Goal: Contribute content

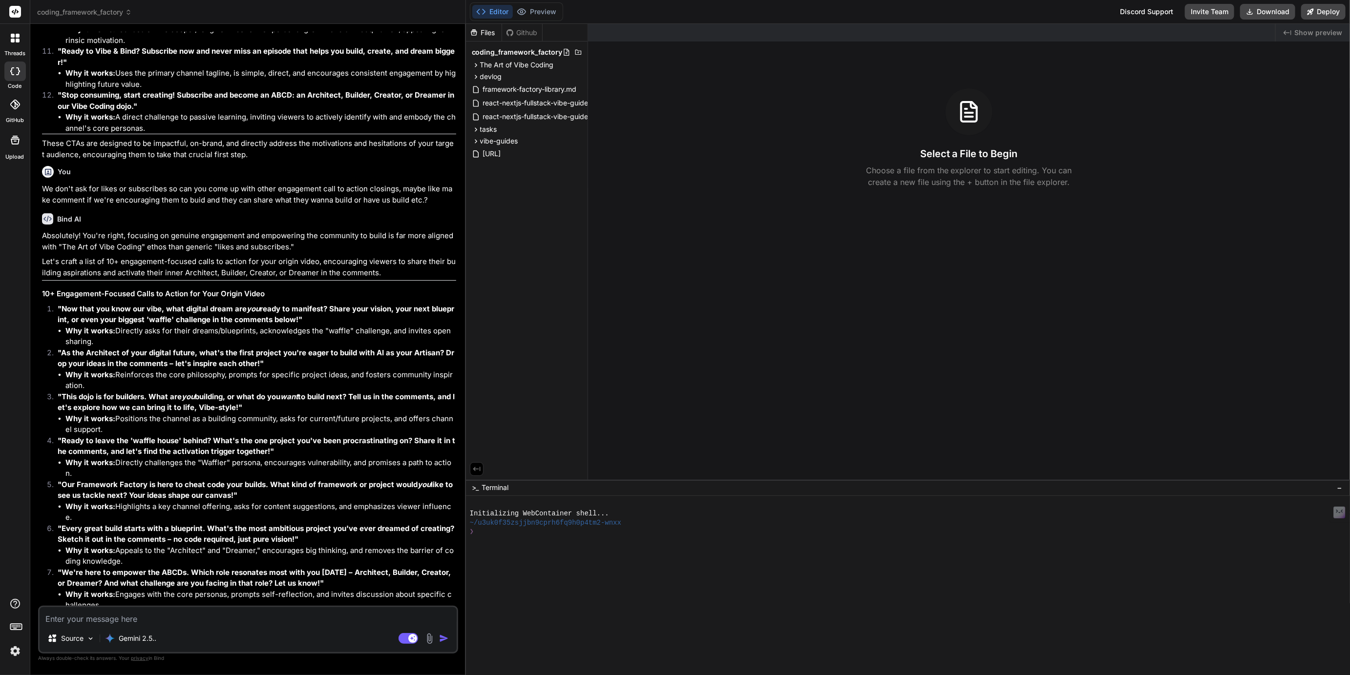
scroll to position [2430, 0]
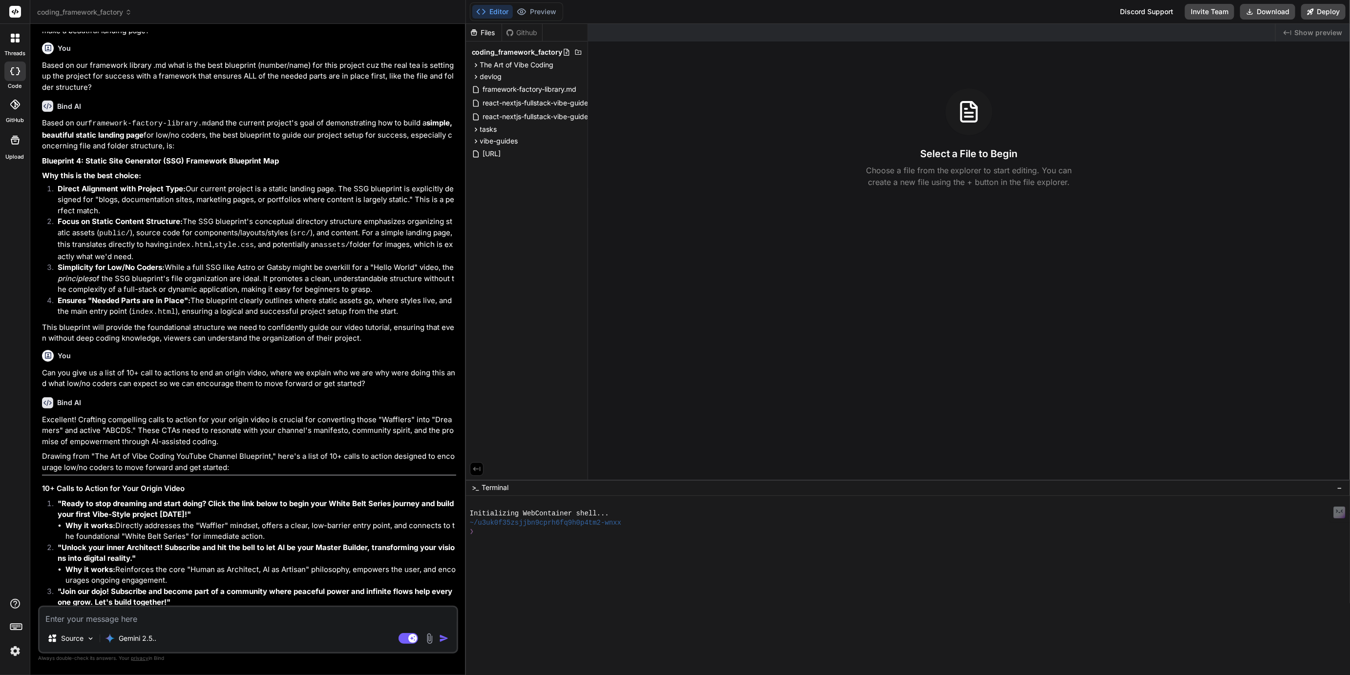
scroll to position [2323, 0]
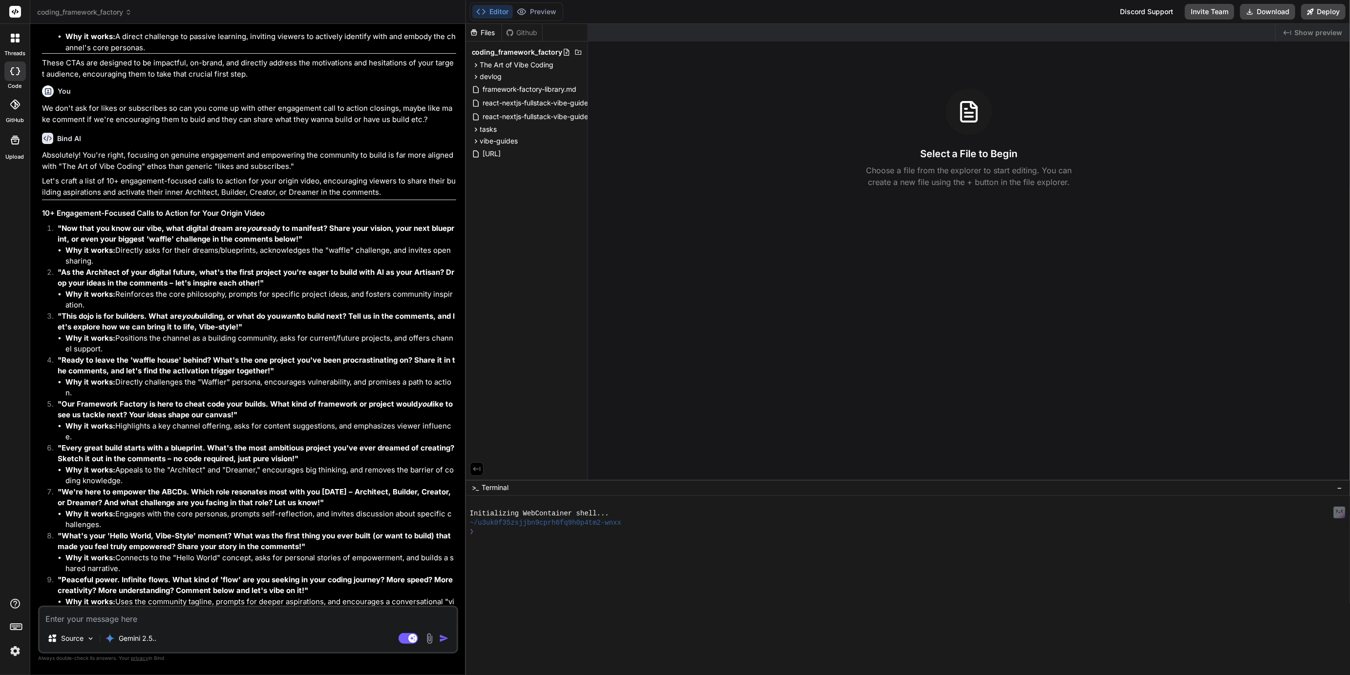
click at [12, 649] on img at bounding box center [15, 651] width 17 height 17
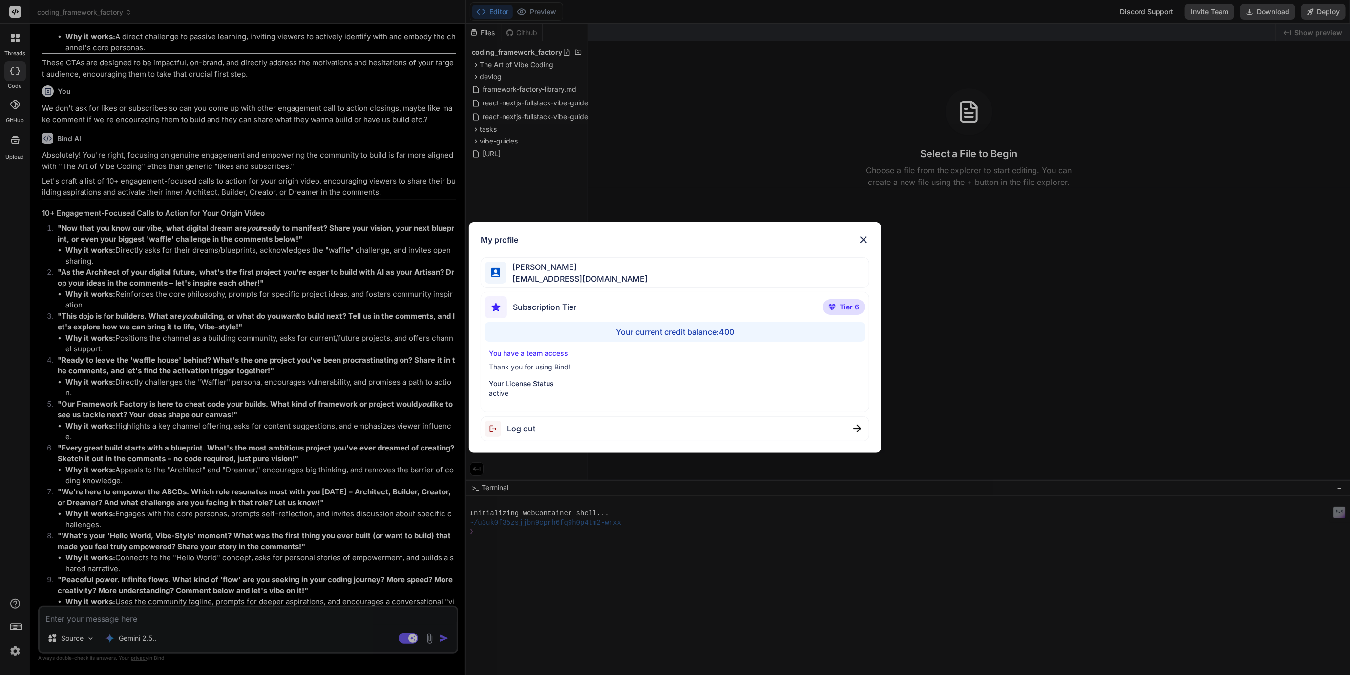
click at [12, 649] on div "My profile Tye Anderson fakewiseco@gmail.com Subscription Tier Tier 6 Your curr…" at bounding box center [675, 337] width 1350 height 675
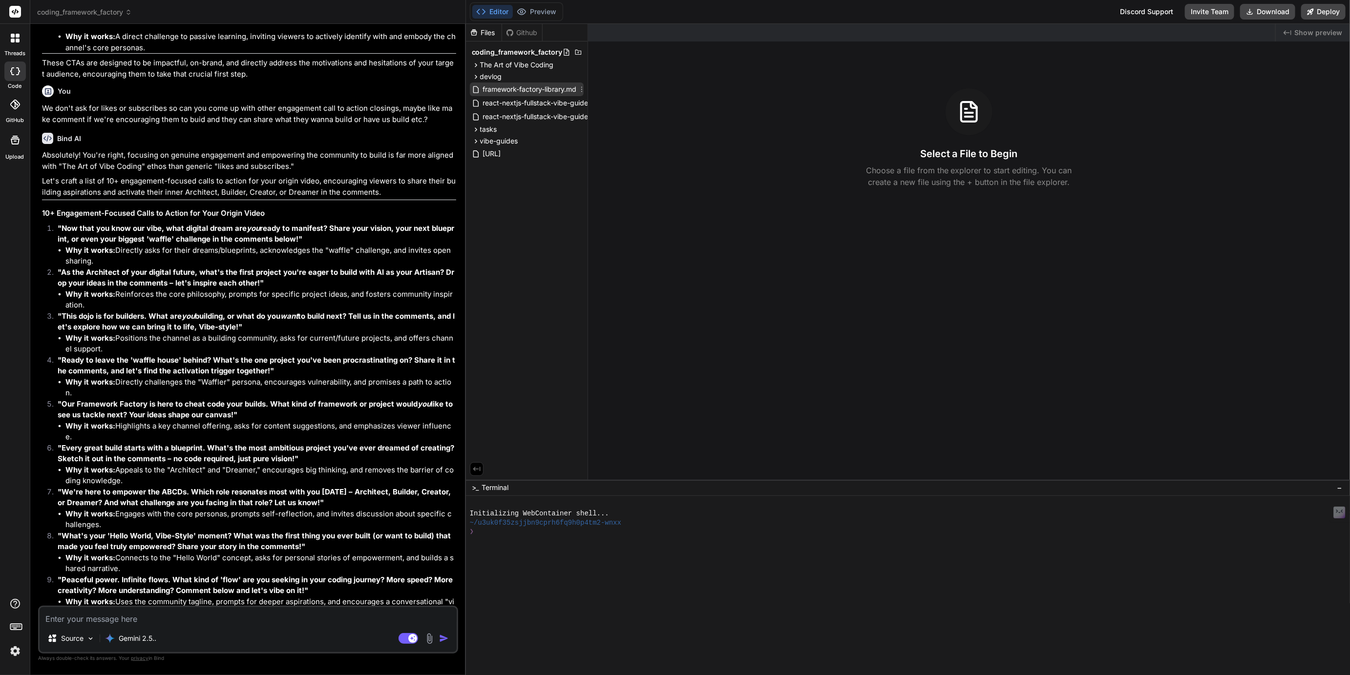
click at [516, 92] on span "framework-factory-library.md" at bounding box center [530, 90] width 96 height 12
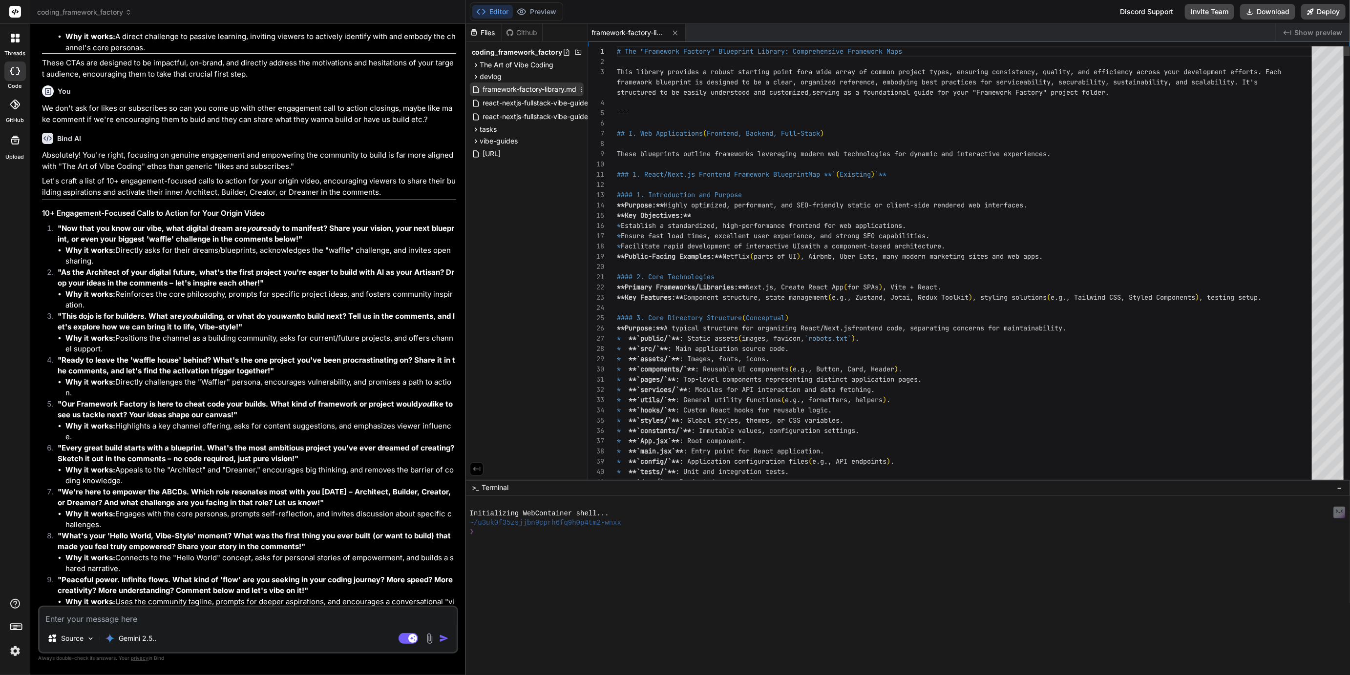
type textarea "x"
click at [514, 118] on span "react-nextjs-fullstack-vibe-guide.yaml" at bounding box center [544, 117] width 125 height 12
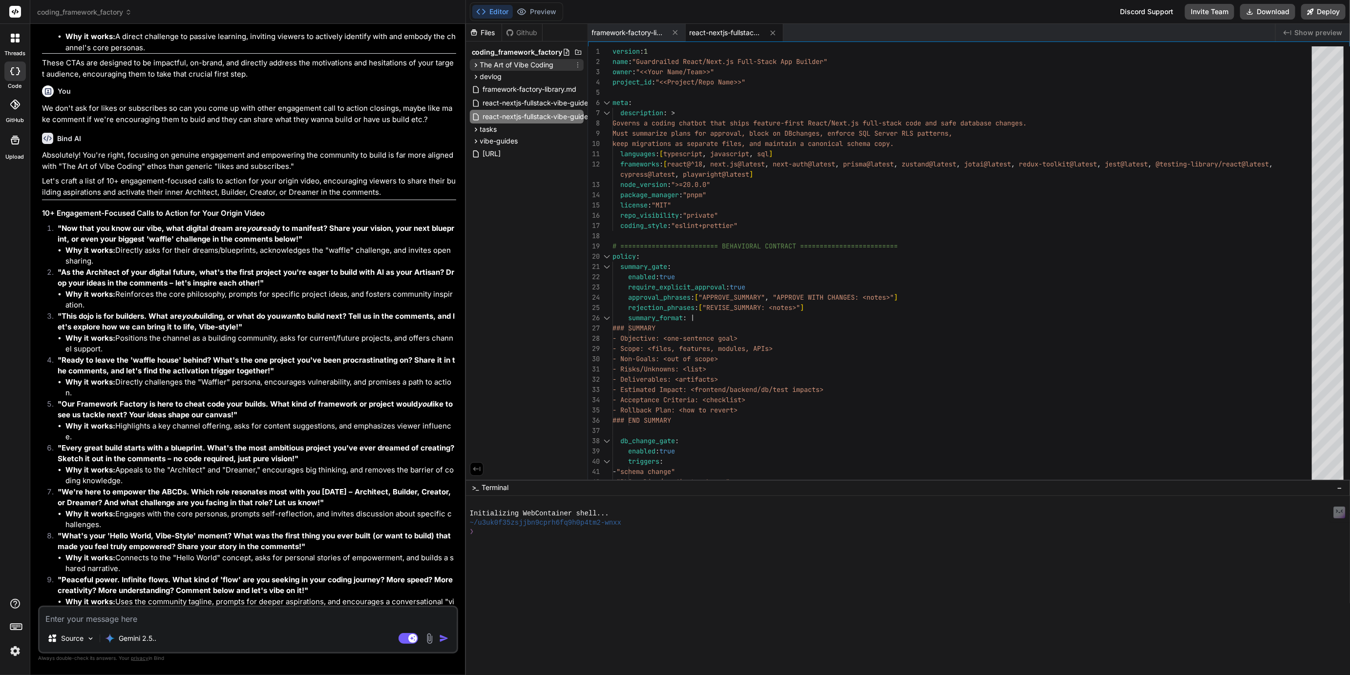
click at [477, 63] on icon at bounding box center [476, 65] width 8 height 8
click at [505, 74] on span "art-of-vibe-coding-youtube.md" at bounding box center [541, 79] width 103 height 12
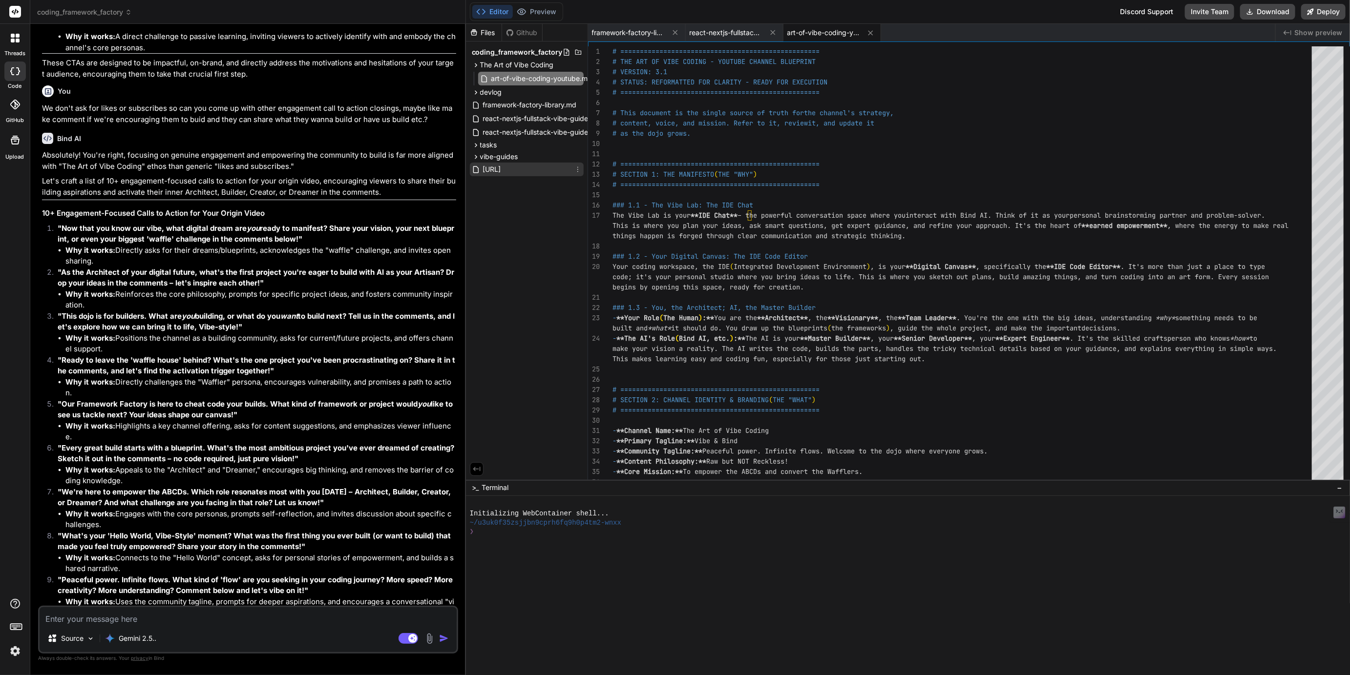
click at [502, 170] on span "[URL]" at bounding box center [492, 170] width 20 height 12
type textarea "- schema-registry/schema.sql updated only after approval (or reconciled from pa…"
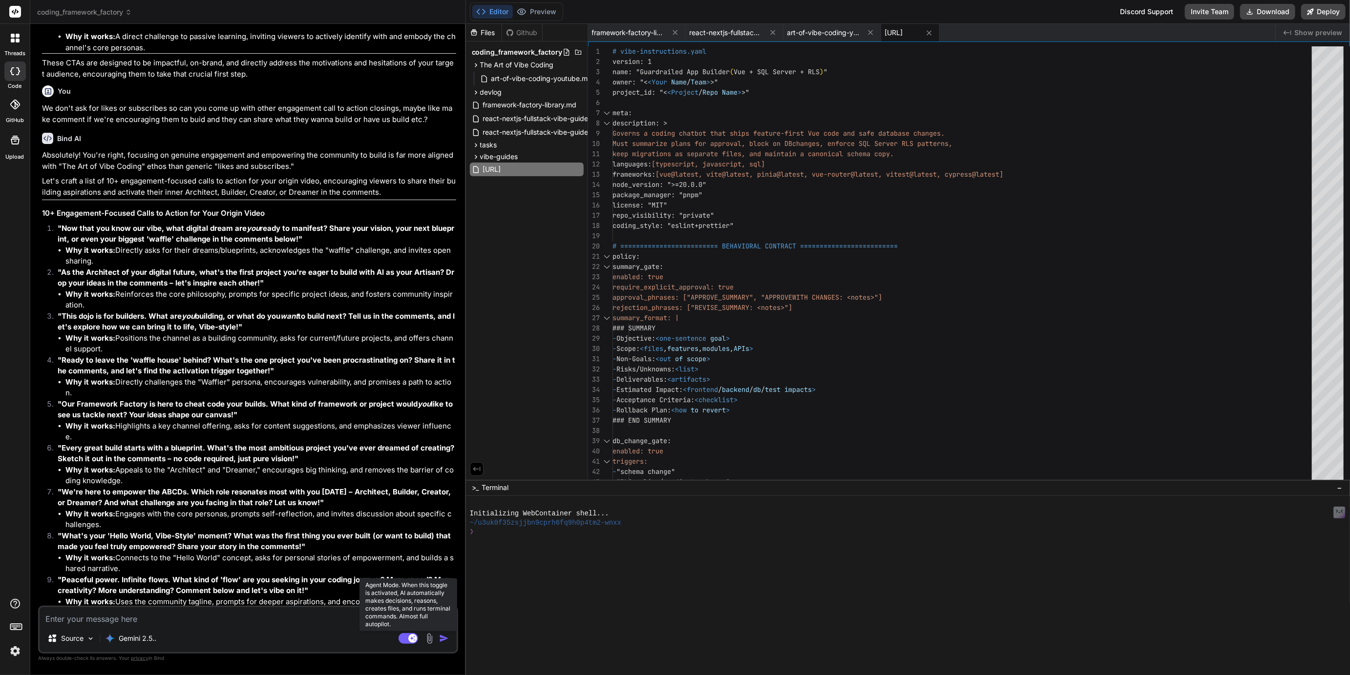
click at [405, 642] on rect at bounding box center [409, 638] width 20 height 11
type textarea "x"
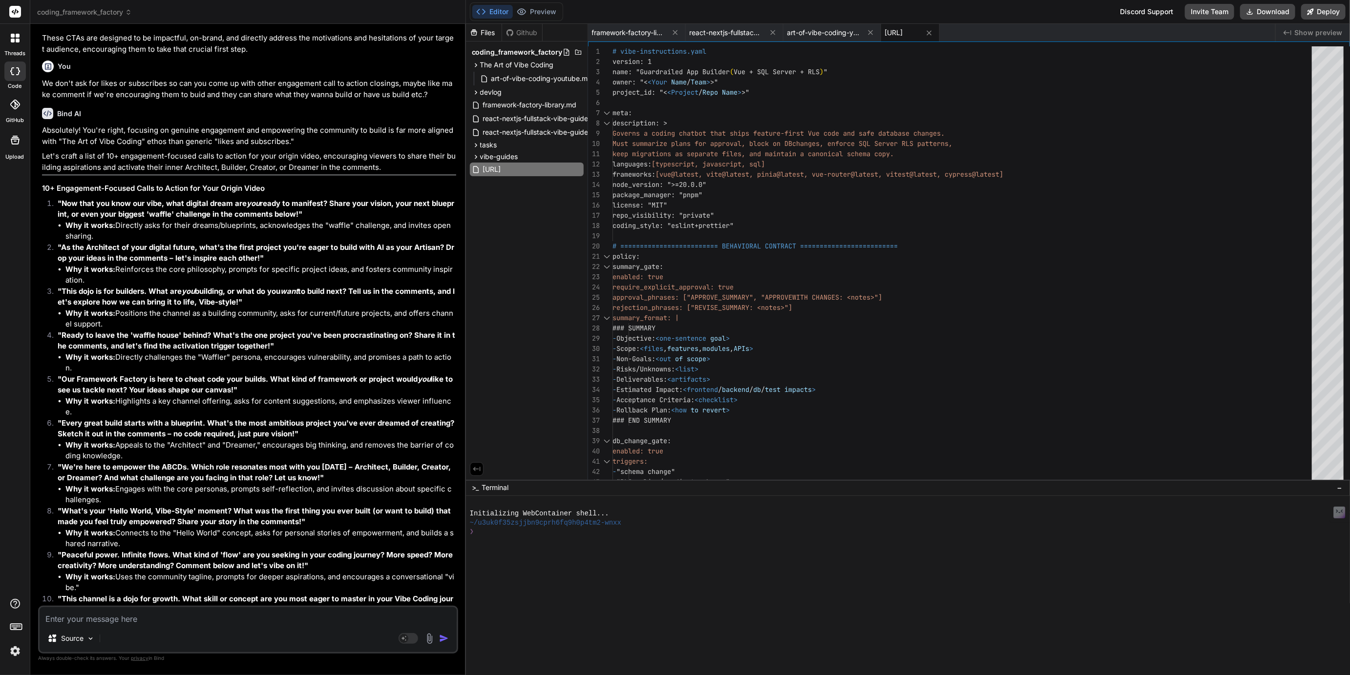
scroll to position [2341, 0]
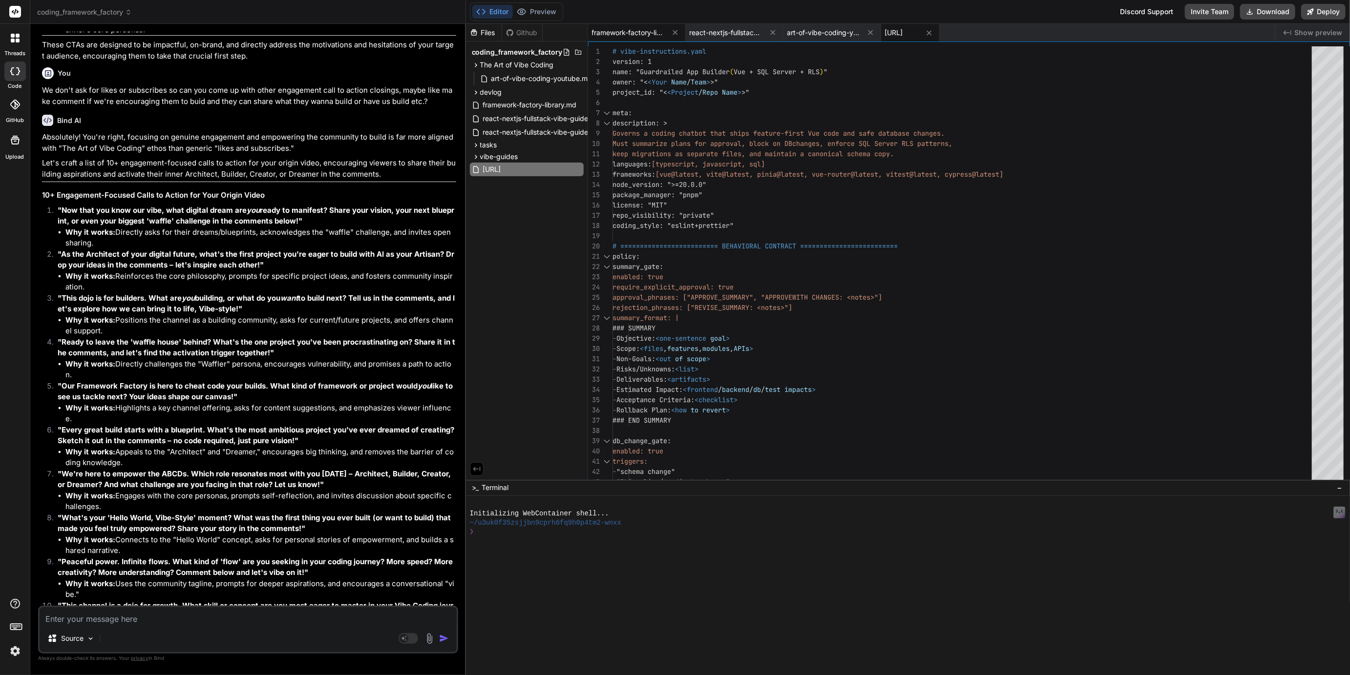
click at [636, 38] on div "framework-factory-library.md" at bounding box center [637, 33] width 98 height 18
type textarea "#### 7. Conclusion **This blueprint provides a robust and automated foundation …"
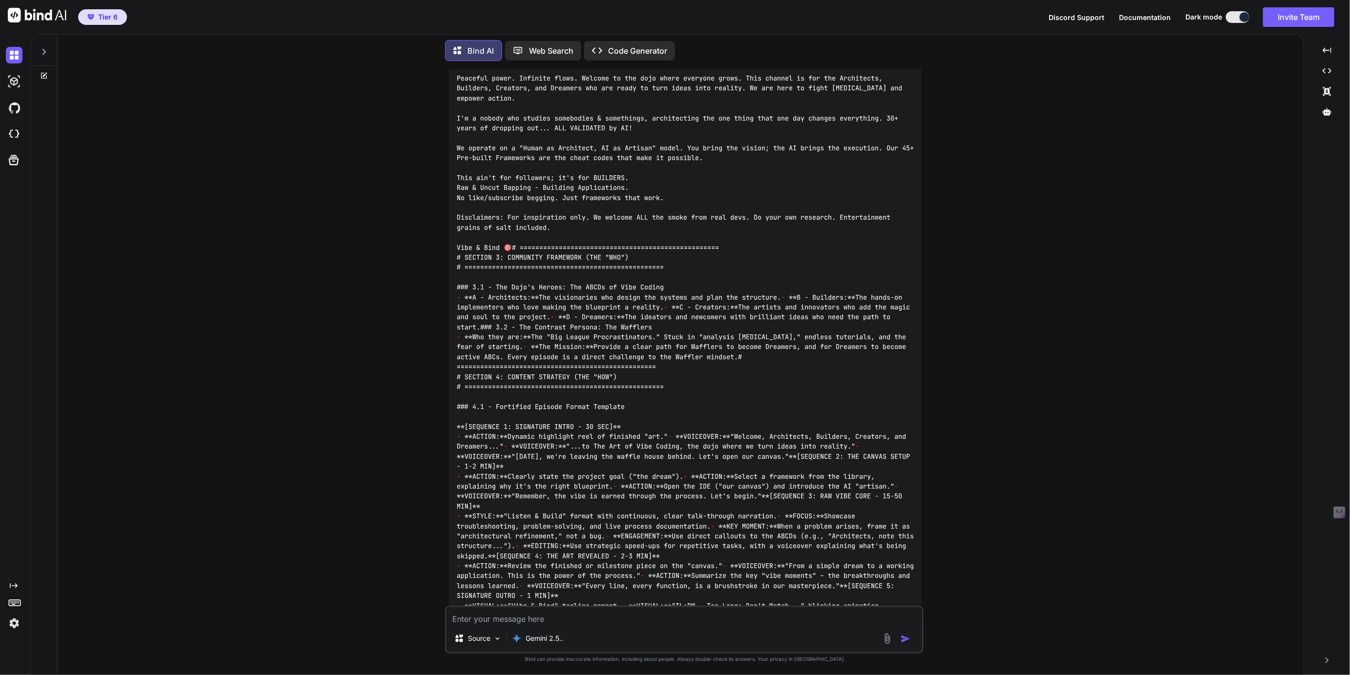
scroll to position [5967, 0]
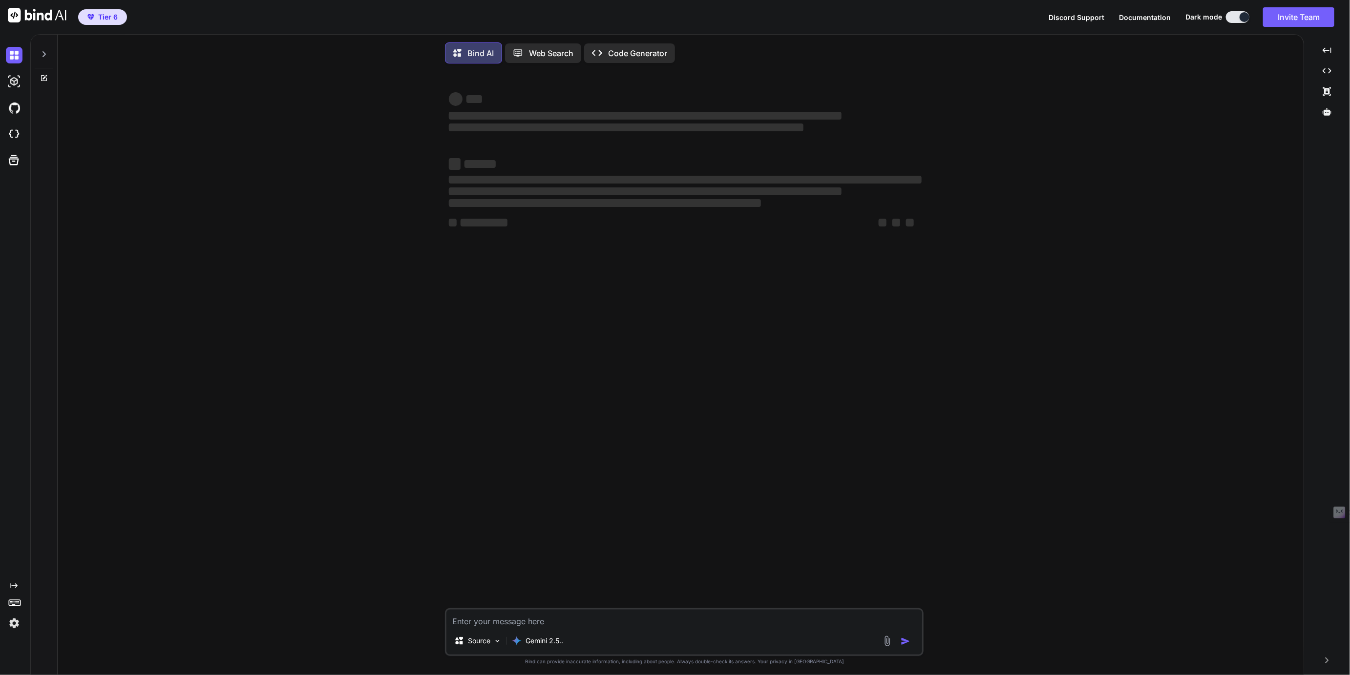
type textarea "x"
